Goal: Browse casually: Explore the website without a specific task or goal

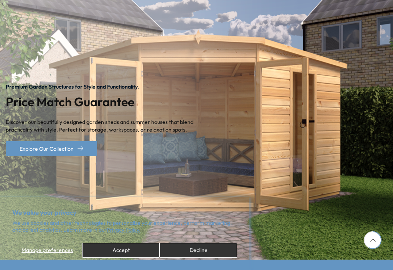
scroll to position [103, 0]
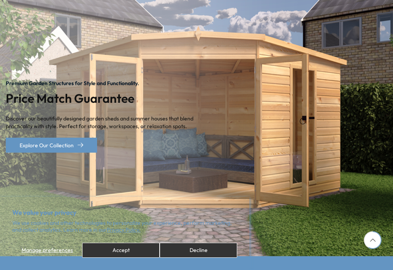
click at [142, 258] on button "Accept" at bounding box center [121, 250] width 78 height 15
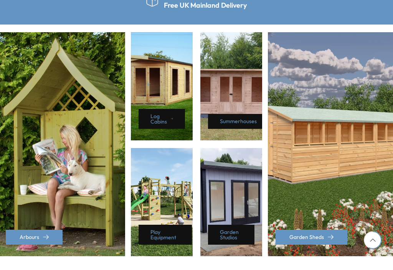
scroll to position [0, 0]
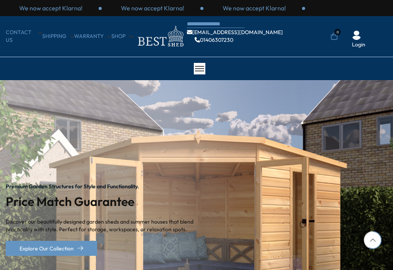
click at [340, 105] on img at bounding box center [196, 219] width 393 height 279
